Goal: Task Accomplishment & Management: Use online tool/utility

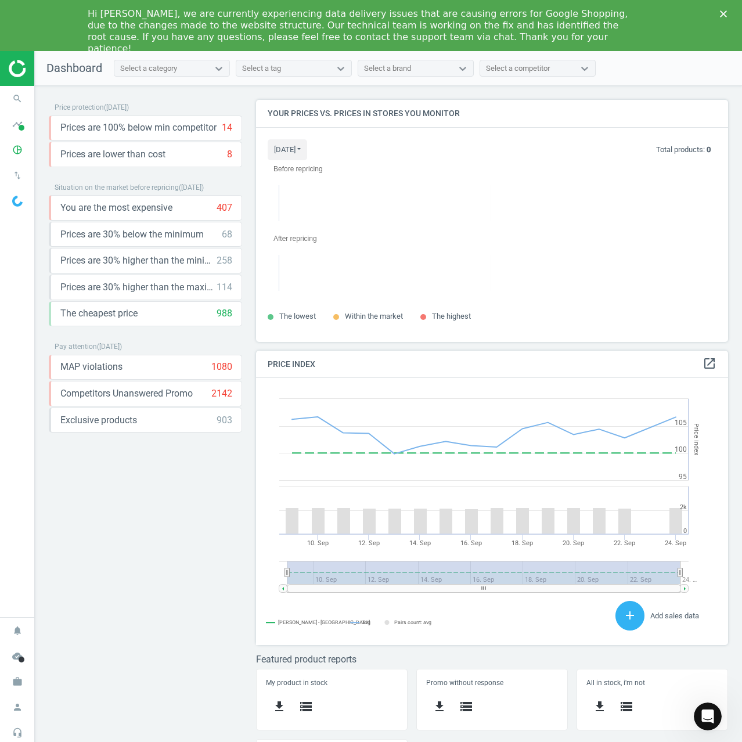
scroll to position [285, 481]
click at [17, 102] on icon "search" at bounding box center [17, 99] width 22 height 22
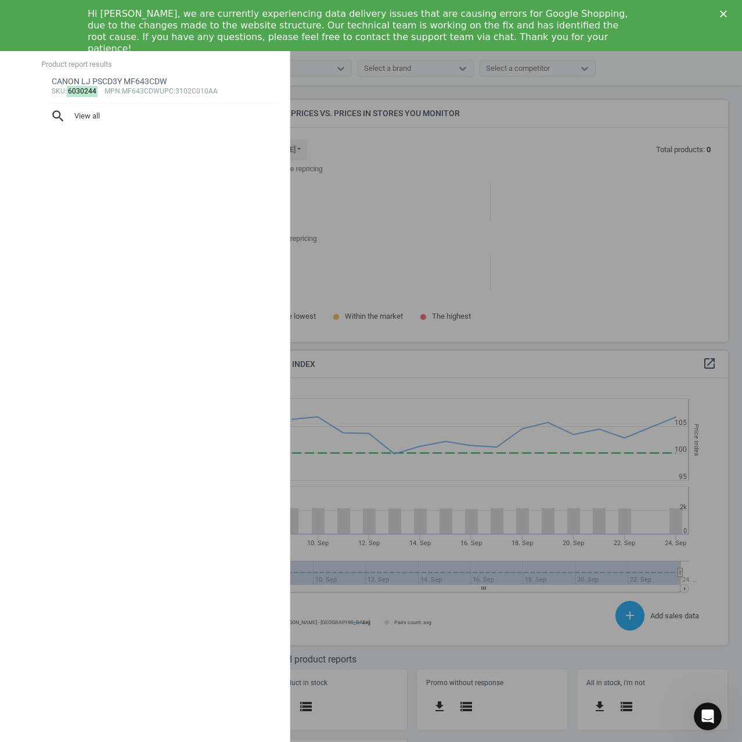
type input "6030244"
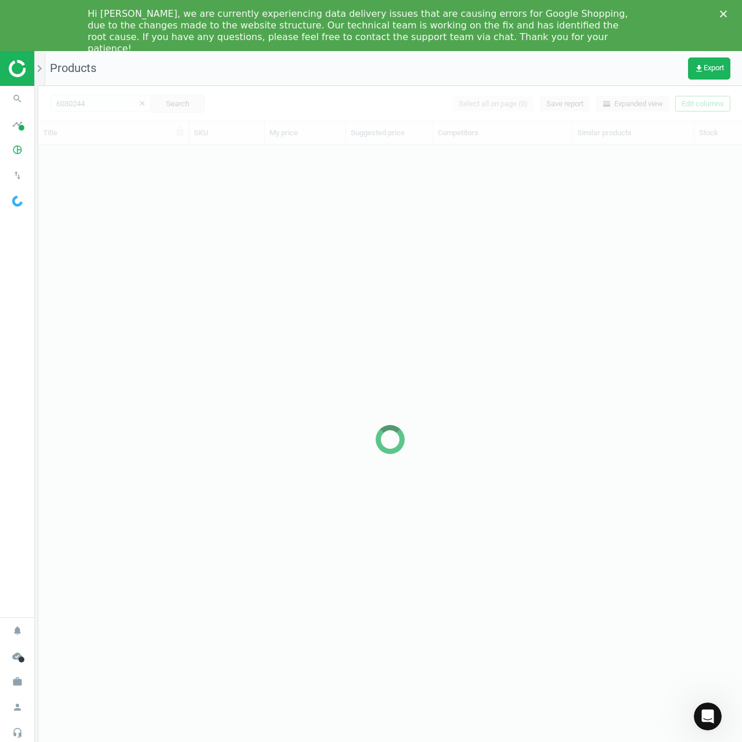
scroll to position [609, 695]
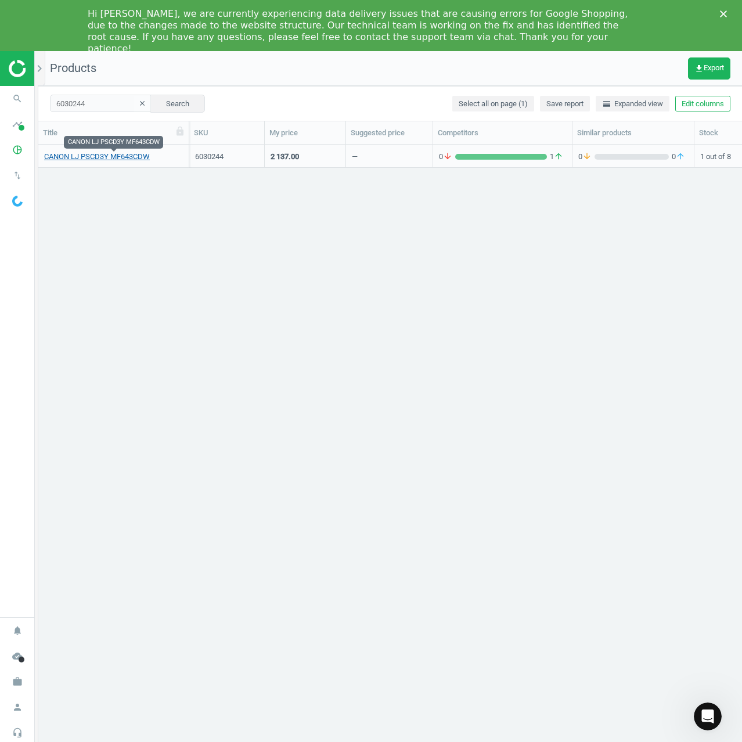
click at [114, 156] on link "CANON LJ PSCD3Y MF643CDW" at bounding box center [97, 156] width 106 height 10
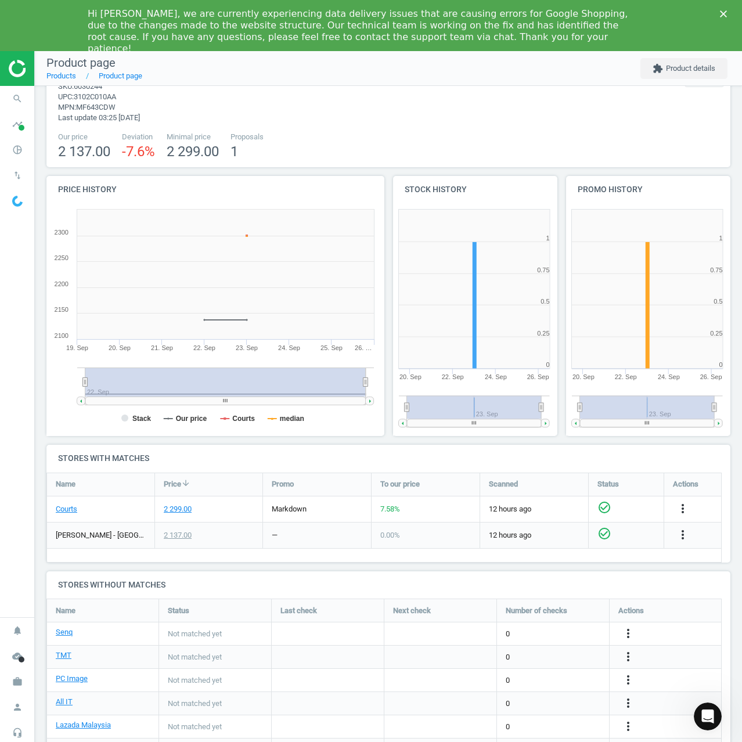
scroll to position [70, 0]
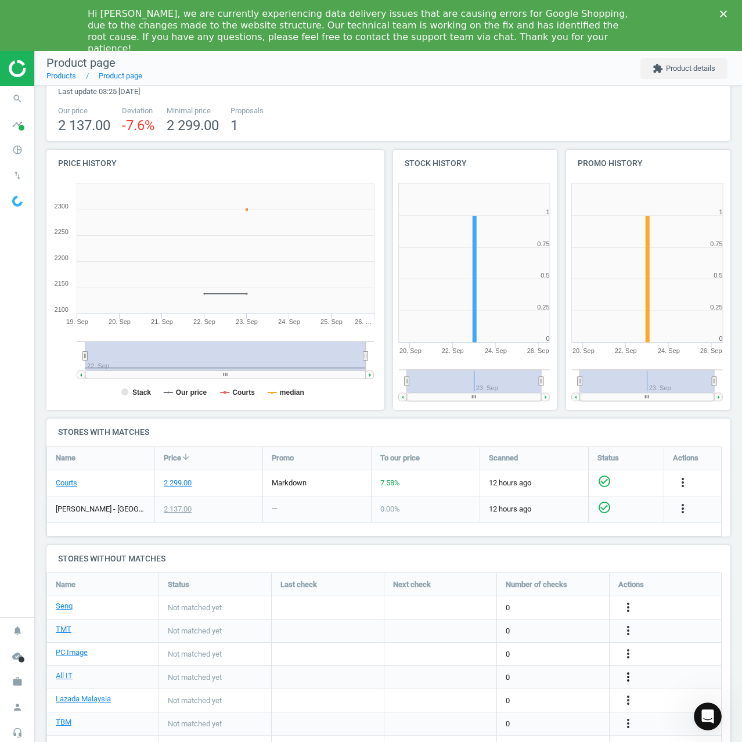
click at [635, 675] on div "more_vert" at bounding box center [629, 677] width 23 height 15
click at [625, 675] on icon "more_vert" at bounding box center [628, 677] width 14 height 14
click at [518, 673] on link "Edit URL/product option" at bounding box center [537, 677] width 159 height 18
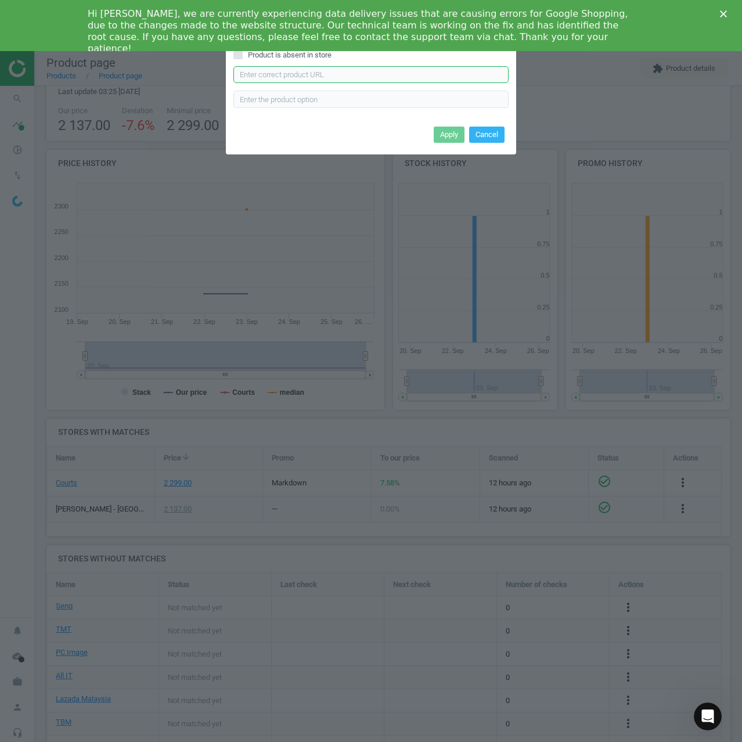
click at [320, 78] on input "text" at bounding box center [370, 74] width 275 height 17
paste input "https://www.allithypermarket.com.my/products/canon-imageclass-mf643cdw-auto-dup…"
type input "https://www.allithypermarket.com.my/products/canon-imageclass-mf643cdw-auto-dup…"
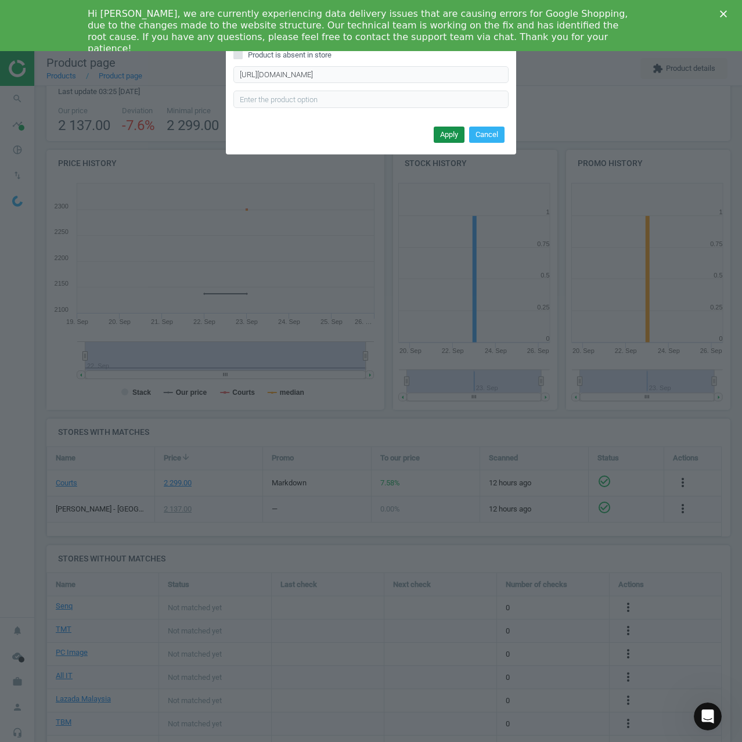
click at [446, 131] on button "Apply" at bounding box center [448, 135] width 31 height 16
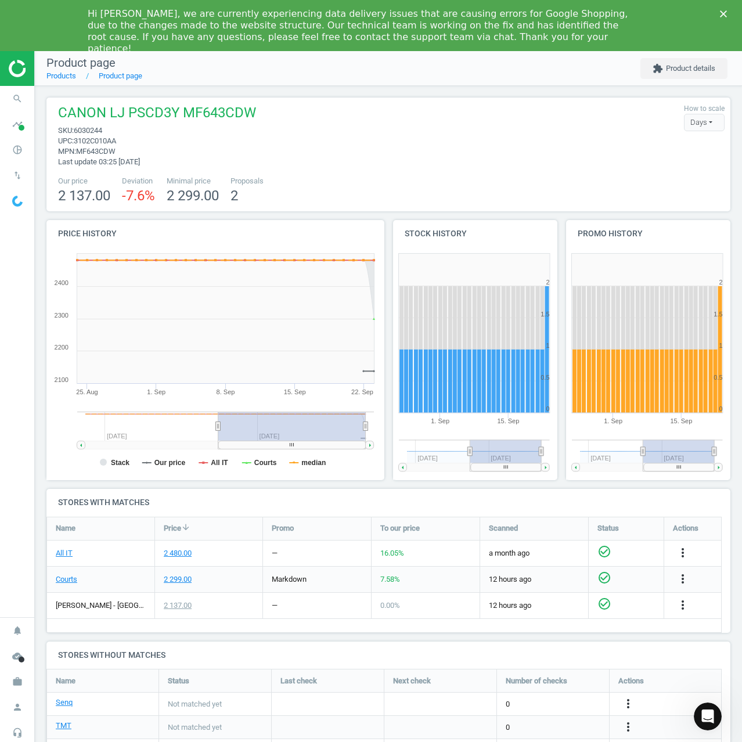
click at [603, 551] on icon "check_circle_outline" at bounding box center [604, 551] width 14 height 14
